Goal: Navigation & Orientation: Find specific page/section

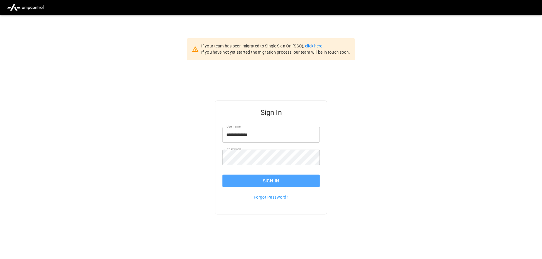
click at [274, 186] on button "Sign In" at bounding box center [271, 181] width 98 height 12
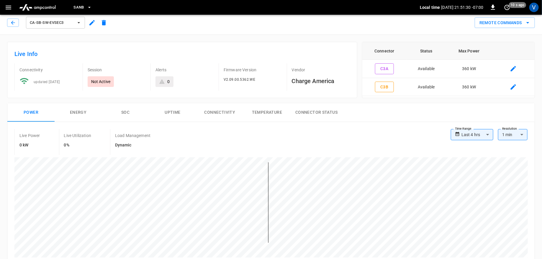
scroll to position [3, 0]
